Goal: Information Seeking & Learning: Learn about a topic

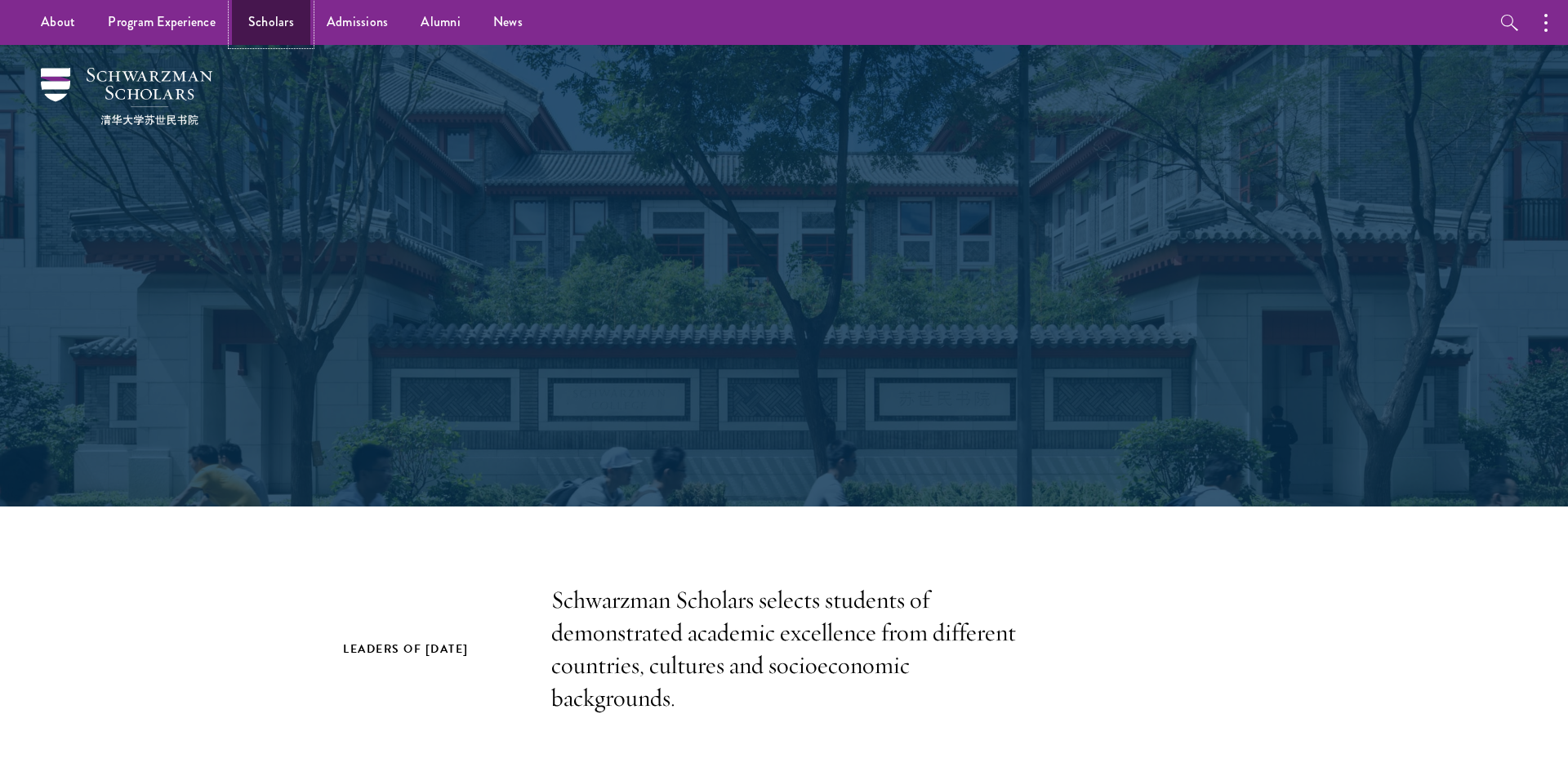
click at [292, 29] on link "Scholars" at bounding box center [271, 22] width 78 height 45
click at [285, 19] on link "Scholars" at bounding box center [271, 22] width 78 height 45
click at [275, 20] on link "Scholars" at bounding box center [271, 22] width 78 height 45
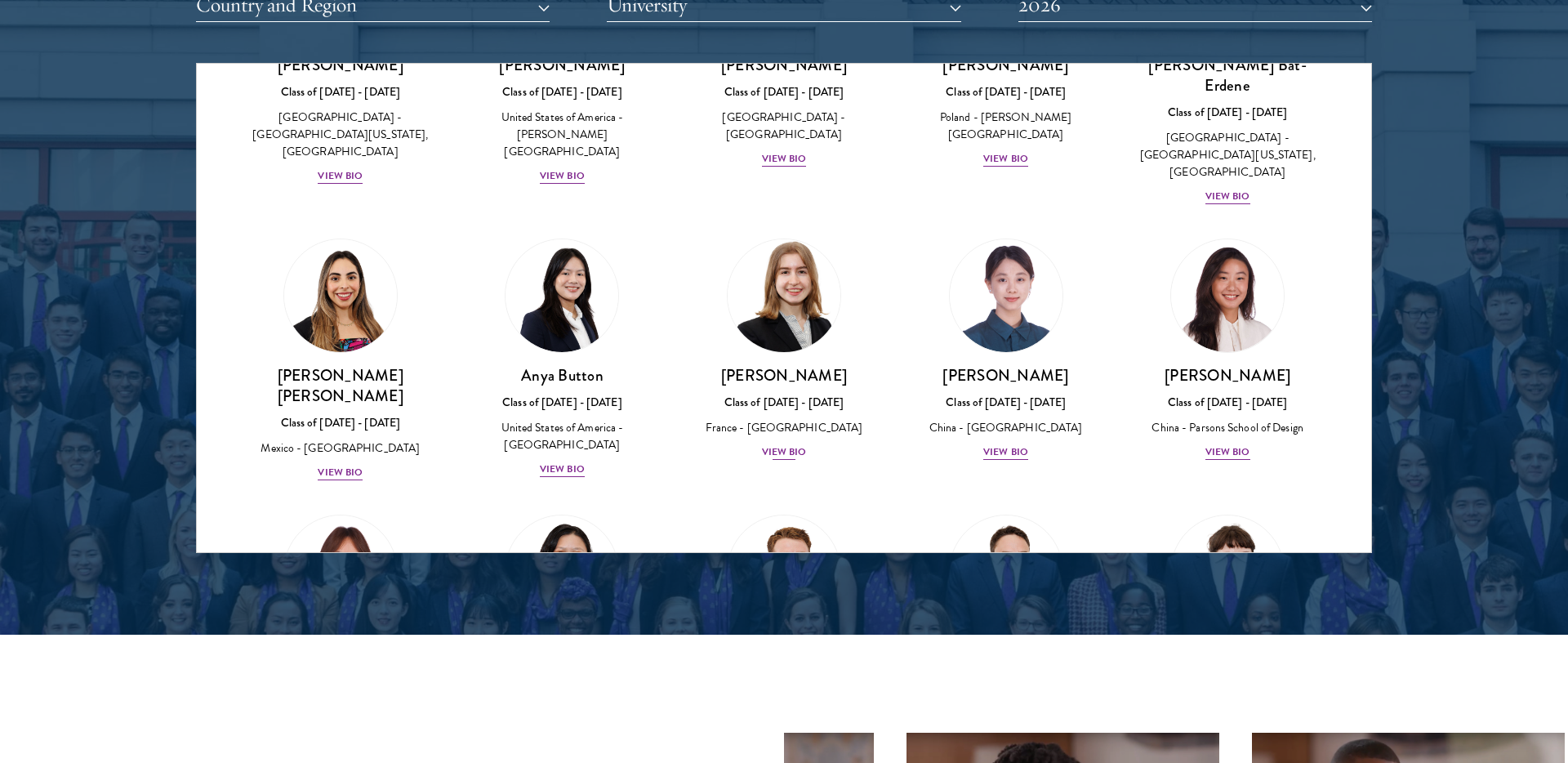
scroll to position [1074, 0]
